Goal: Task Accomplishment & Management: Use online tool/utility

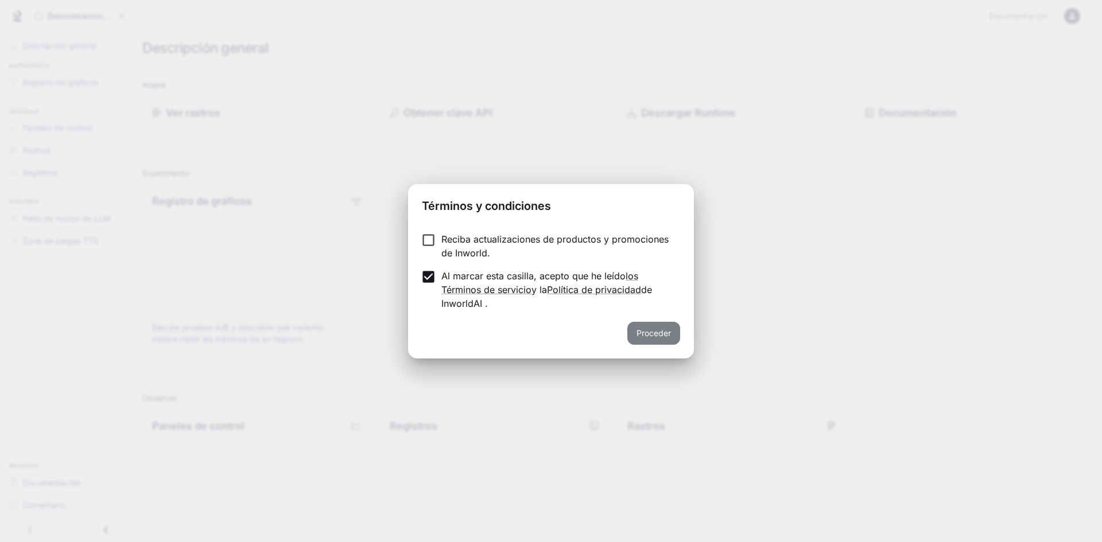
click at [662, 324] on button "Proceder" at bounding box center [653, 333] width 53 height 23
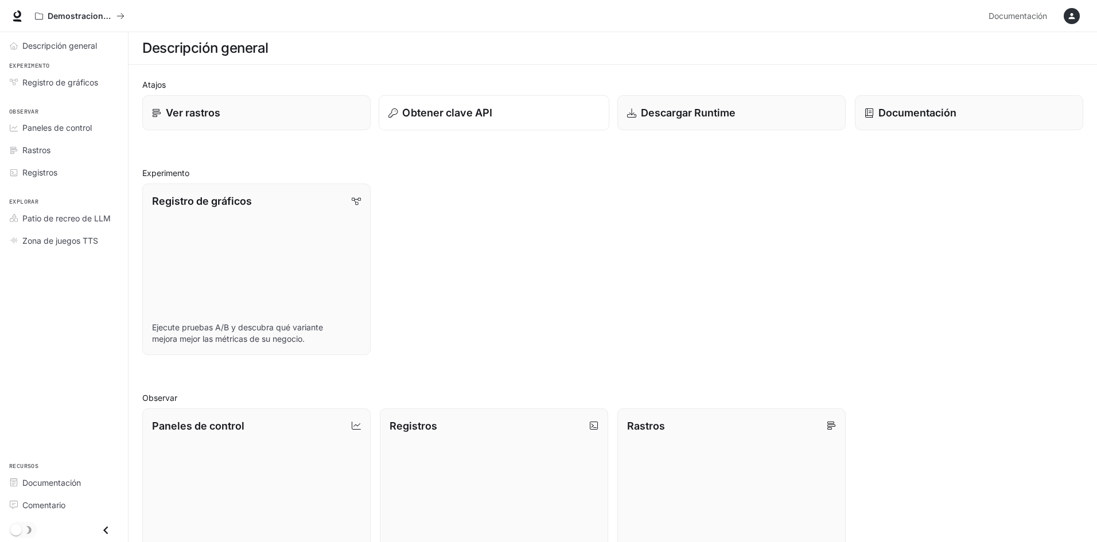
click at [460, 109] on font "Obtener clave API" at bounding box center [447, 113] width 90 height 12
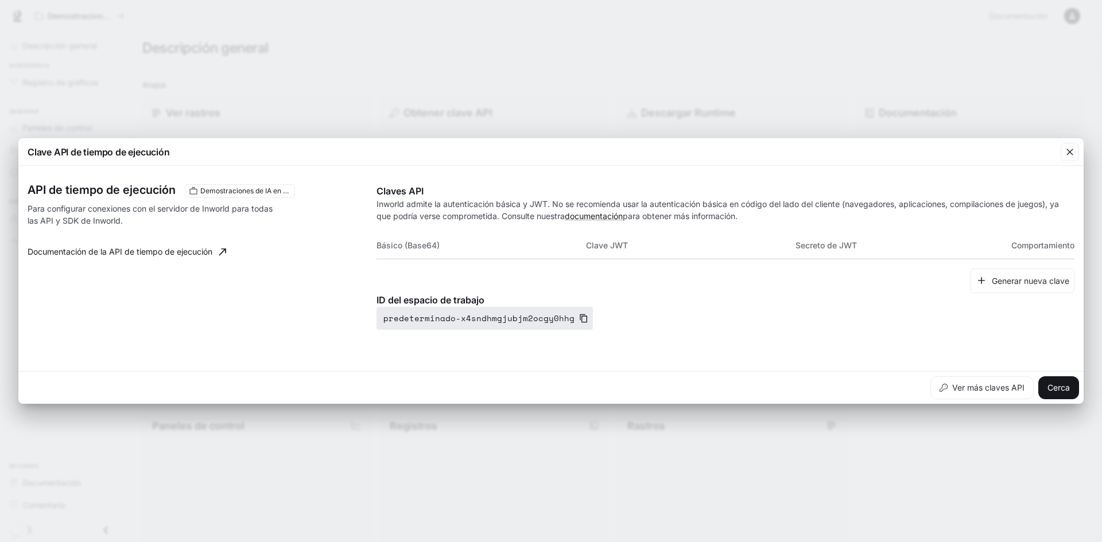
click at [579, 317] on icon "button" at bounding box center [583, 318] width 9 height 9
click at [1058, 387] on font "Cerca" at bounding box center [1058, 388] width 22 height 10
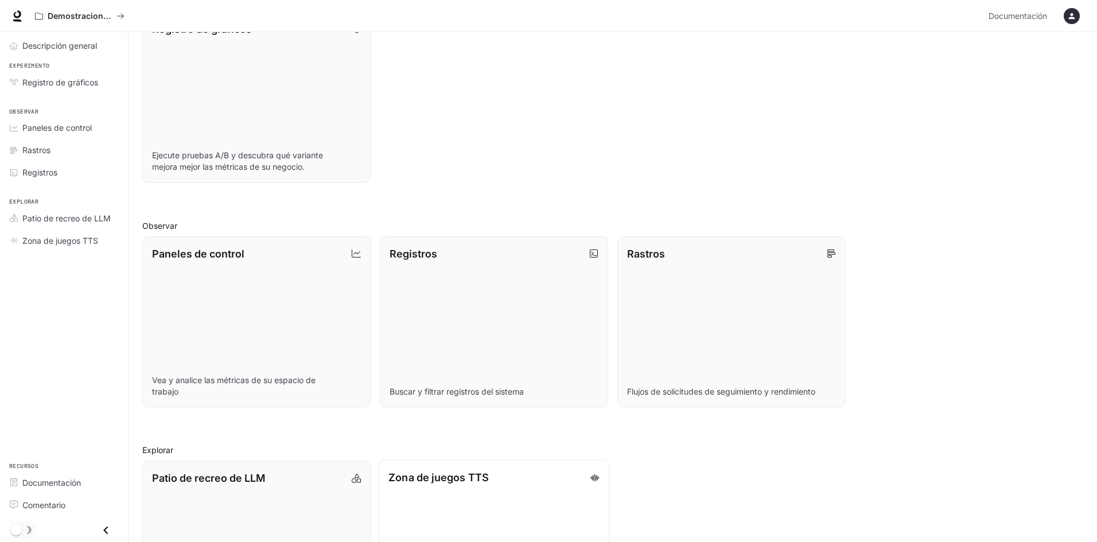
scroll to position [276, 0]
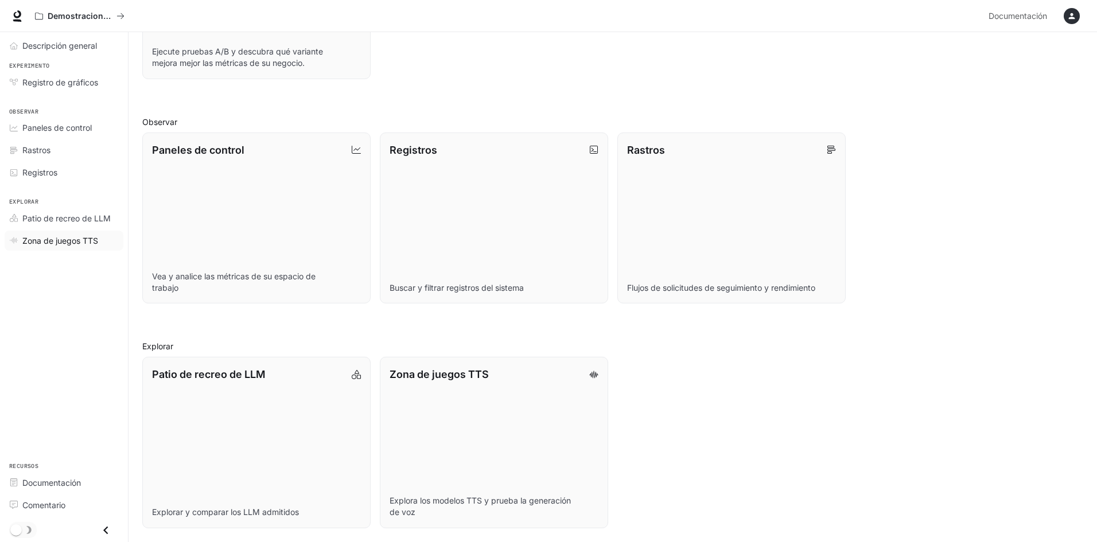
click at [80, 243] on font "Zona de juegos TTS" at bounding box center [60, 241] width 76 height 10
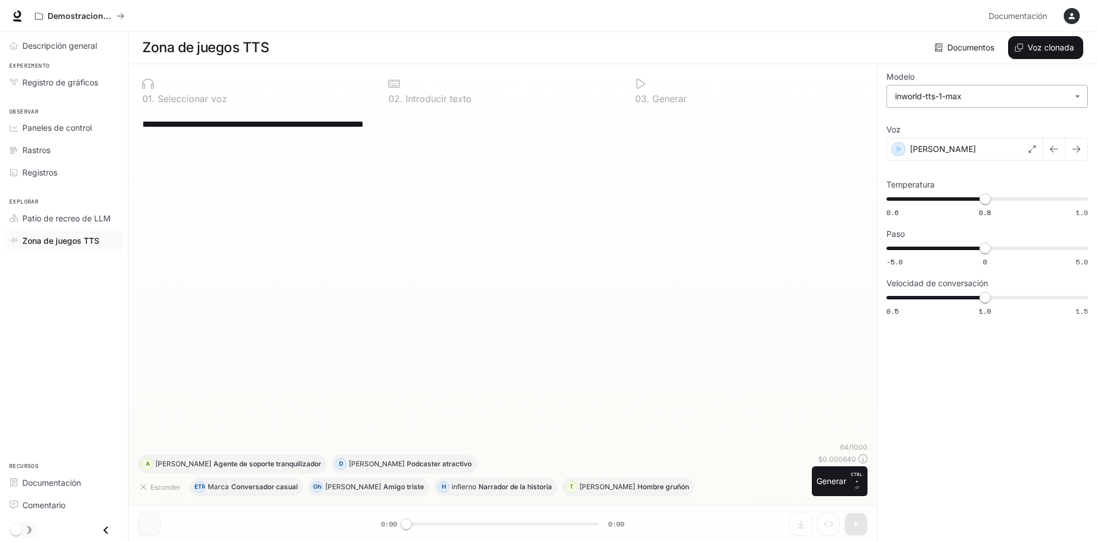
click at [1086, 99] on body "**********" at bounding box center [548, 270] width 1097 height 543
drag, startPoint x: 655, startPoint y: 170, endPoint x: 851, endPoint y: 145, distance: 198.3
click at [663, 170] on div at bounding box center [551, 271] width 1102 height 542
click at [893, 146] on div "button" at bounding box center [899, 149] width 13 height 13
click at [904, 153] on icon "button" at bounding box center [898, 148] width 11 height 11
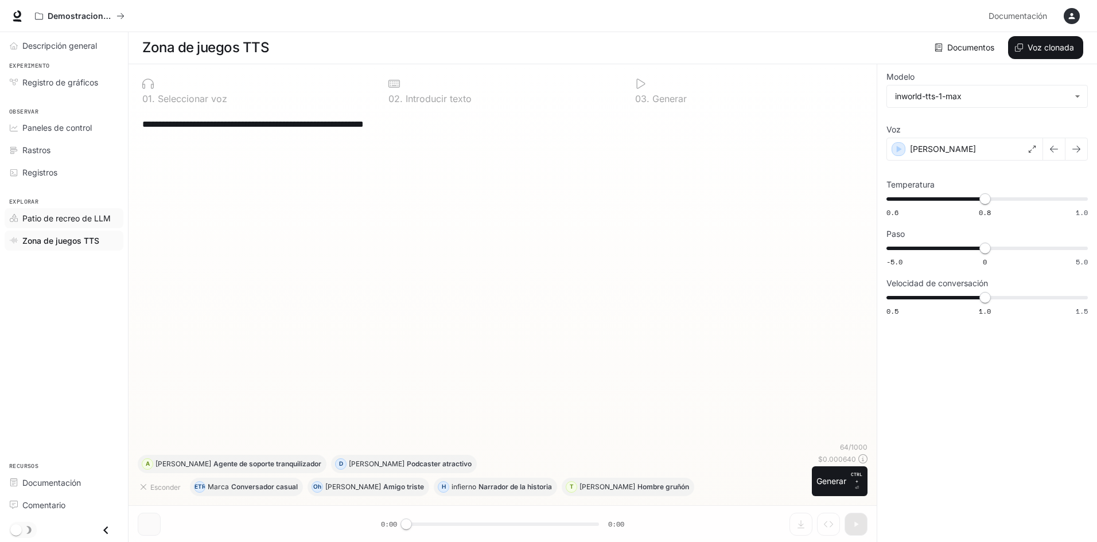
click at [76, 219] on font "Patio de recreo de LLM" at bounding box center [66, 218] width 88 height 10
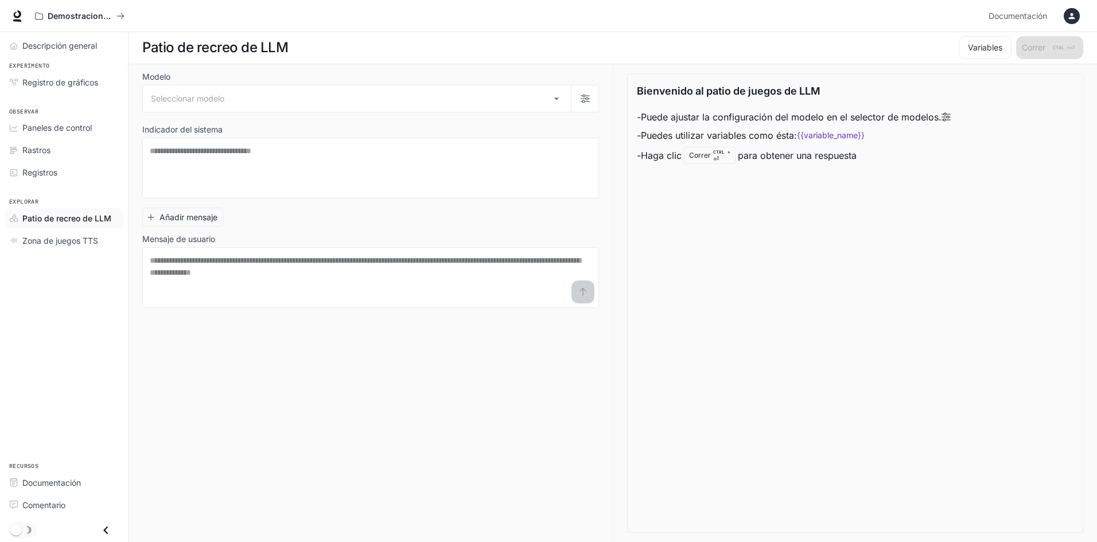
click at [350, 124] on div "Modelo Seleccionar modelo ​ Indicador del sistema * ​ Añadir mensaje Mensaje de…" at bounding box center [370, 190] width 457 height 235
click at [350, 103] on body "Saltar al contenido principal Demostraciones de IA en el mundo Documentación Do…" at bounding box center [548, 270] width 1097 height 543
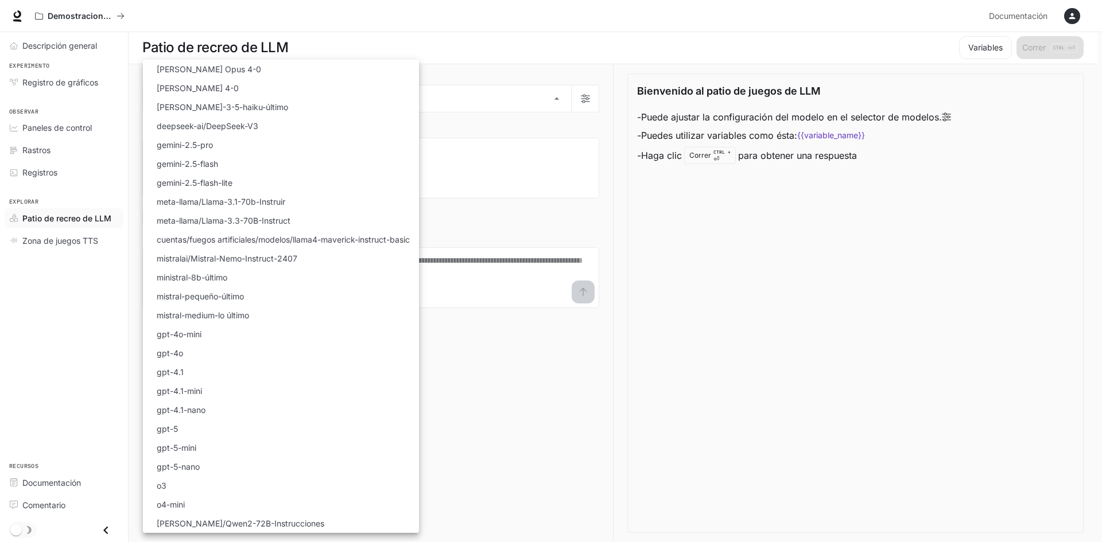
drag, startPoint x: 600, startPoint y: 372, endPoint x: 205, endPoint y: 244, distance: 415.1
click at [550, 353] on div at bounding box center [551, 271] width 1102 height 542
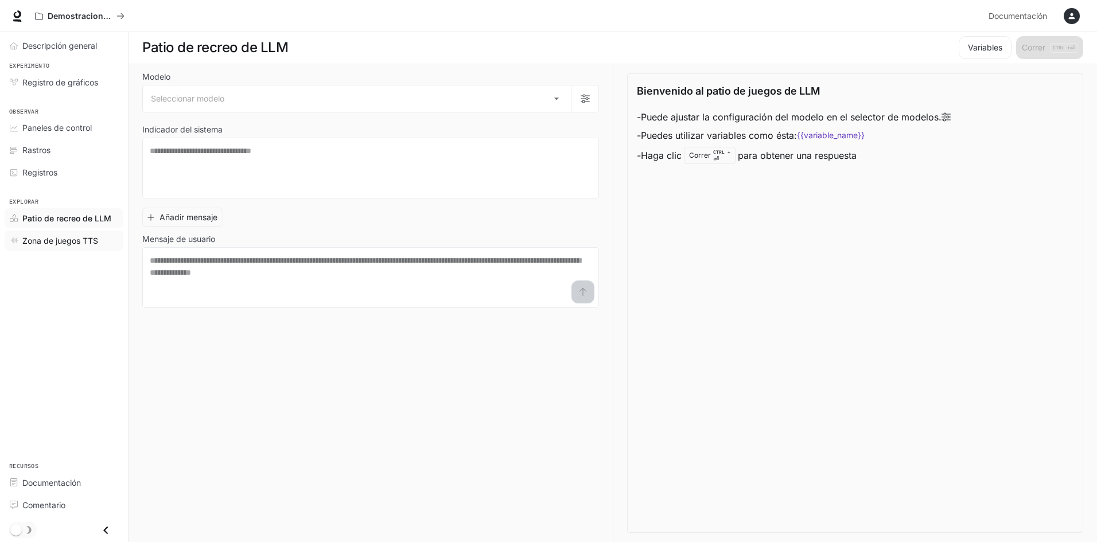
click at [45, 239] on font "Zona de juegos TTS" at bounding box center [60, 241] width 76 height 10
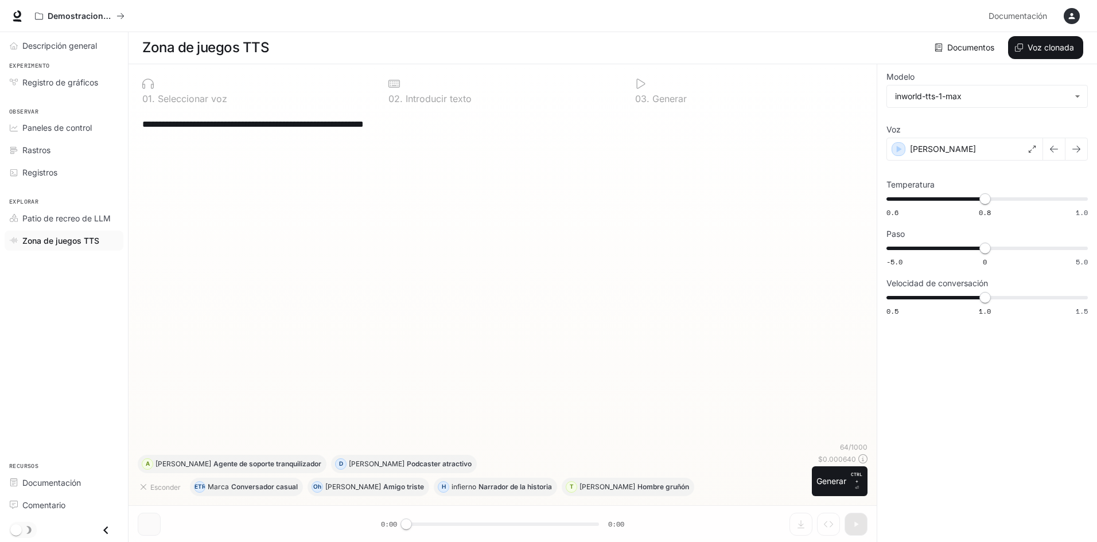
drag, startPoint x: 291, startPoint y: 505, endPoint x: 282, endPoint y: 499, distance: 10.8
click at [290, 504] on div "**********" at bounding box center [503, 289] width 730 height 432
click at [298, 465] on div "Esconder METRO Marca Conversador casual Oh [PERSON_NAME] triste H infierno Narr…" at bounding box center [473, 475] width 670 height 41
drag, startPoint x: 784, startPoint y: 526, endPoint x: 598, endPoint y: 531, distance: 185.4
click at [752, 520] on div "**********" at bounding box center [503, 303] width 748 height 478
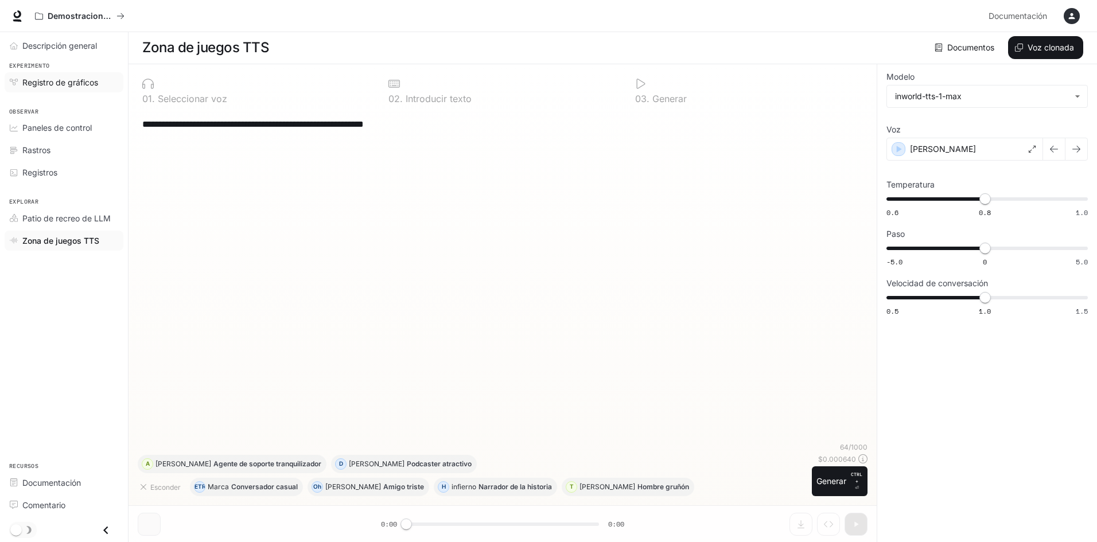
click at [44, 79] on font "Registro de gráficos" at bounding box center [60, 82] width 76 height 10
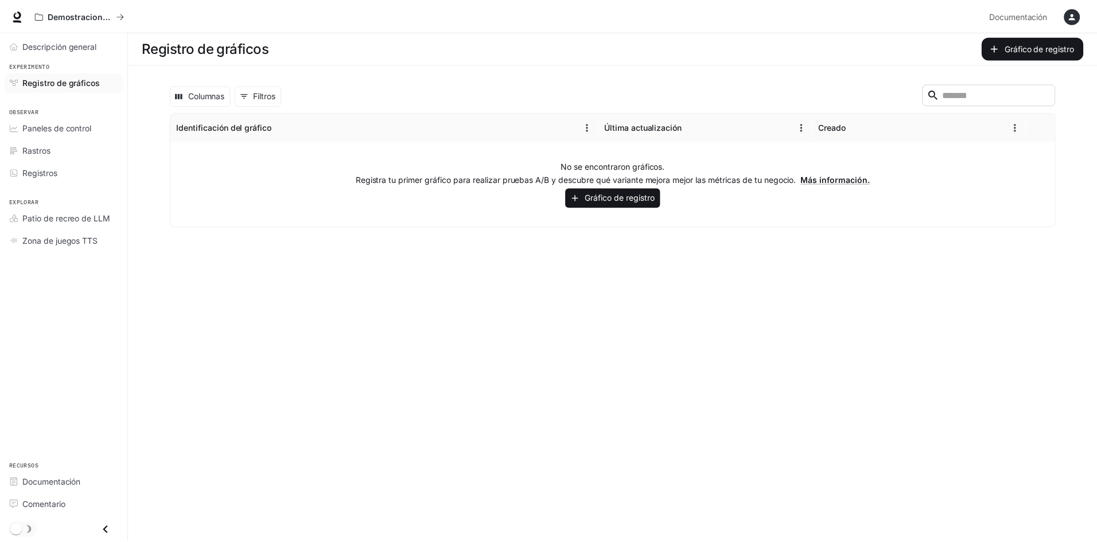
scroll to position [1, 0]
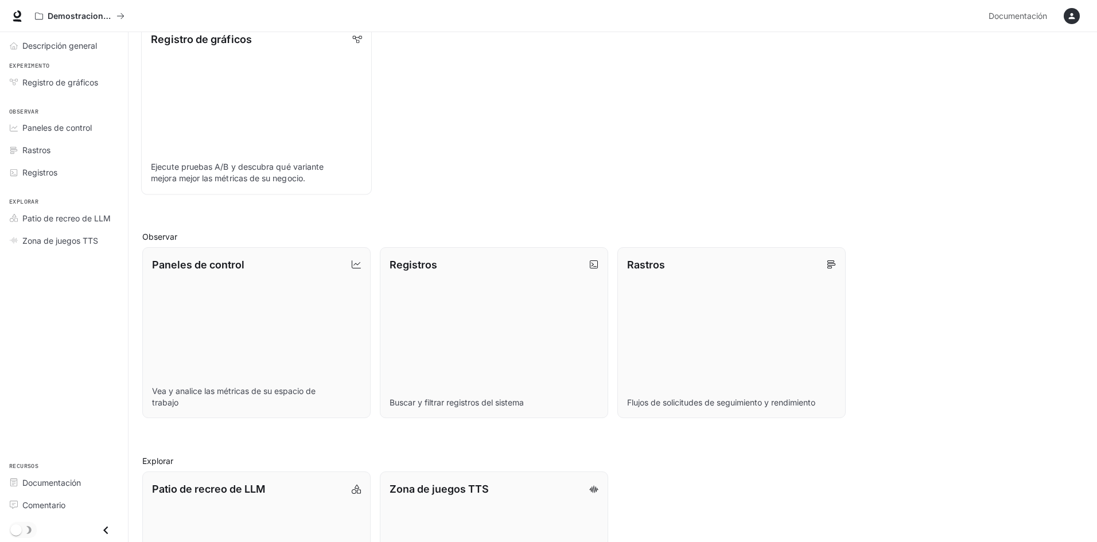
scroll to position [219, 0]
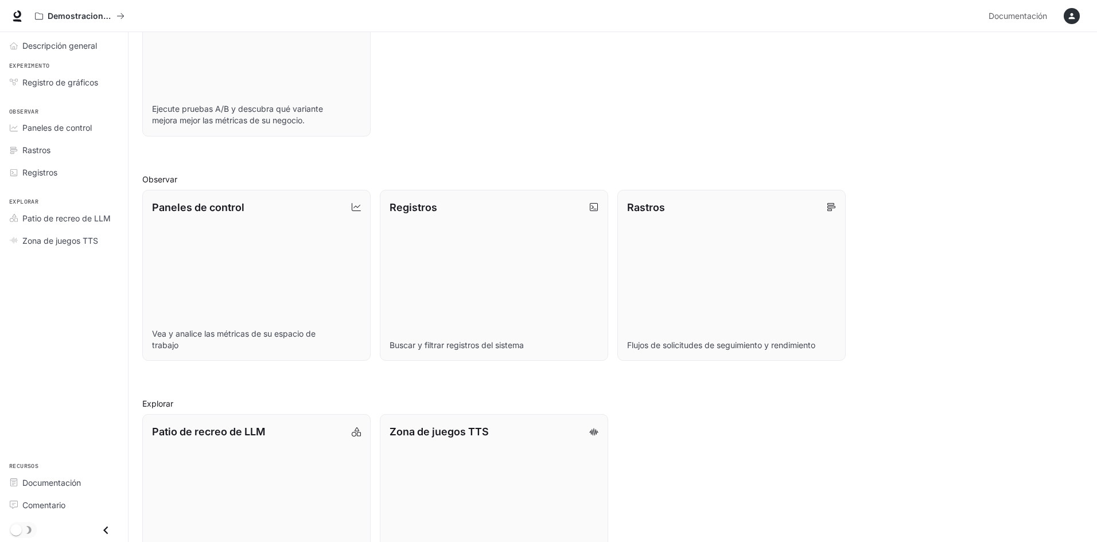
click at [1095, 36] on div "Atajos Ver rastros Obtener clave API Descargar Runtime Documentación Experiment…" at bounding box center [613, 222] width 968 height 753
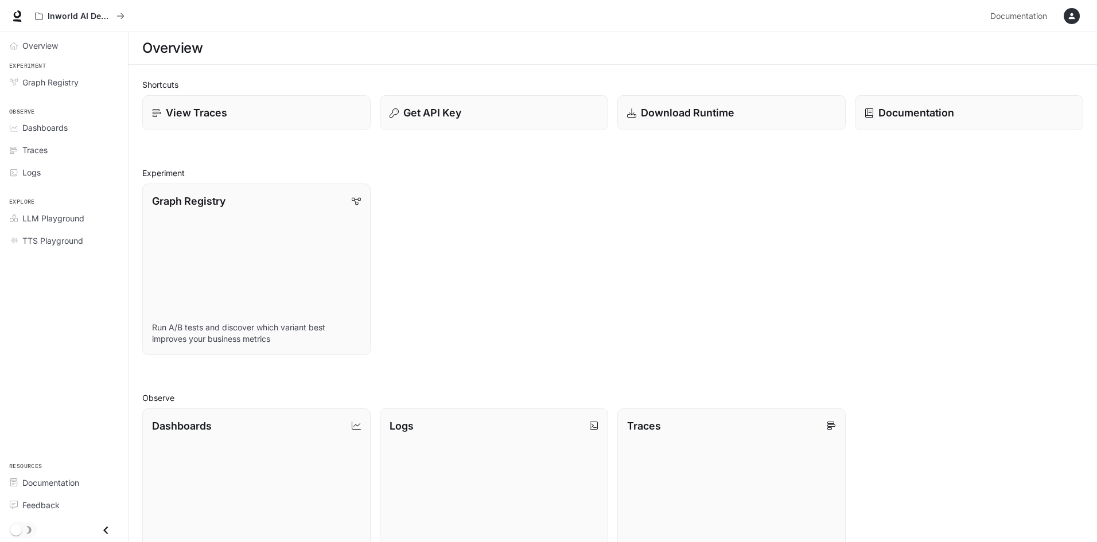
click at [159, 51] on h1 "Overview" at bounding box center [172, 48] width 60 height 23
click at [133, 18] on div "Inworld AI Demos" at bounding box center [508, 16] width 956 height 23
click at [123, 18] on icon "All workspaces" at bounding box center [120, 16] width 8 height 8
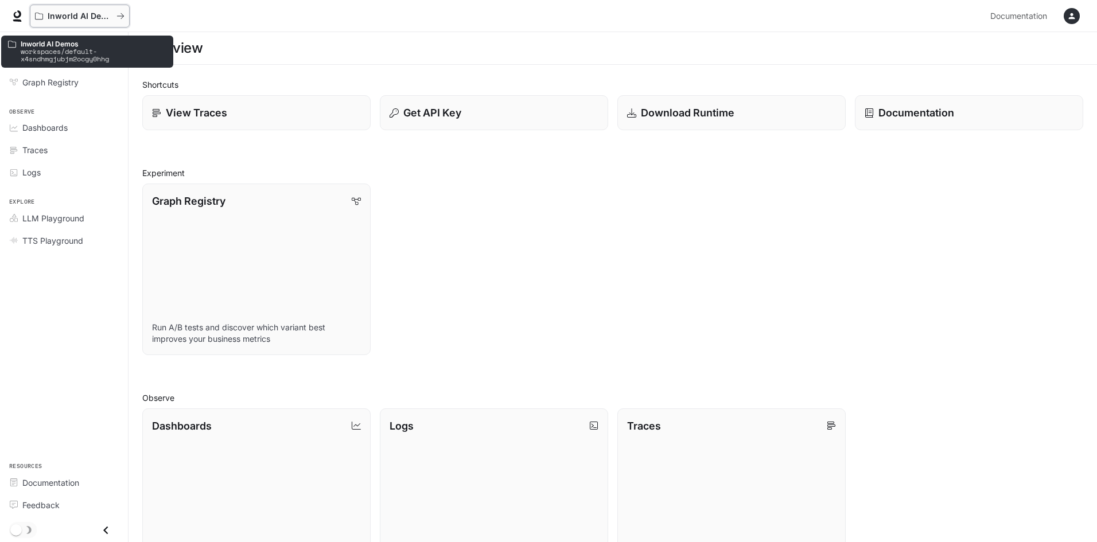
click at [92, 20] on p "Inworld AI Demos" at bounding box center [80, 16] width 64 height 10
